Goal: Task Accomplishment & Management: Complete application form

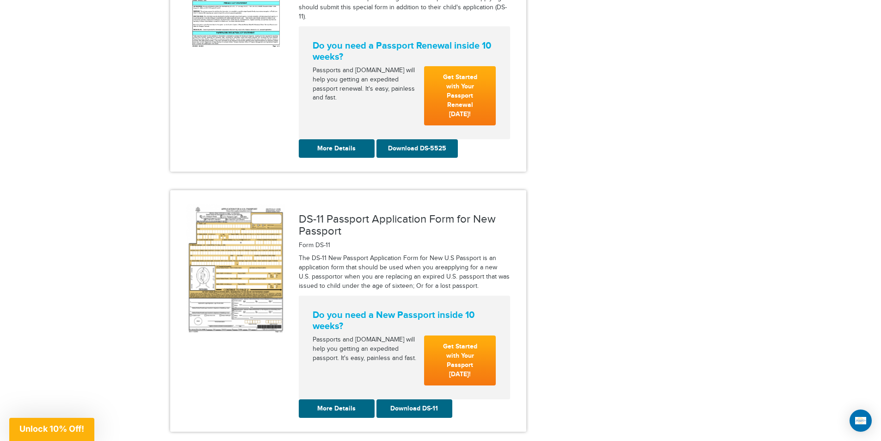
scroll to position [1110, 0]
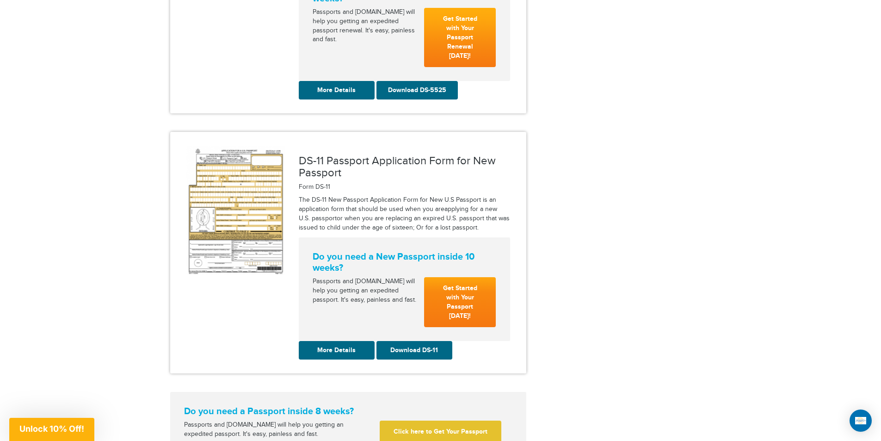
click at [461, 284] on link "Get Started with Your Passport Today!" at bounding box center [460, 302] width 72 height 50
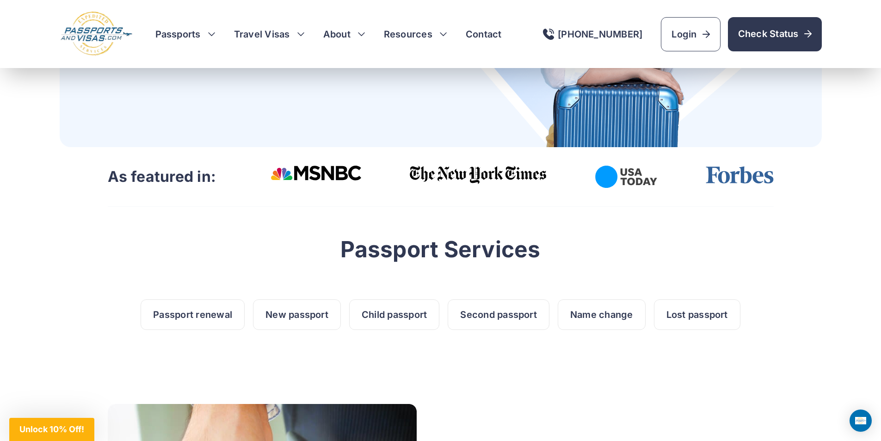
scroll to position [231, 0]
